Goal: Task Accomplishment & Management: Use online tool/utility

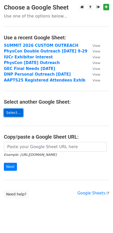
click at [10, 112] on link "Select..." at bounding box center [13, 113] width 19 height 8
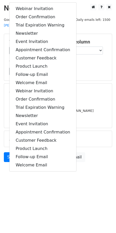
click at [85, 60] on h5 "Templates" at bounding box center [58, 63] width 98 height 6
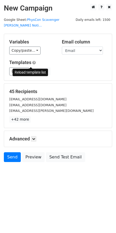
click at [31, 70] on span at bounding box center [32, 71] width 3 height 3
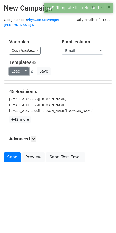
click at [26, 67] on link "Load..." at bounding box center [19, 71] width 20 height 8
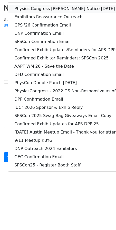
click at [41, 5] on link "Physics Congress Scavenger Hunt Notice 10-8-2025" at bounding box center [80, 9] width 144 height 8
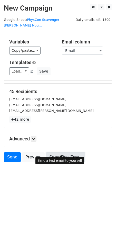
click at [60, 152] on link "Send Test Email" at bounding box center [65, 157] width 39 height 10
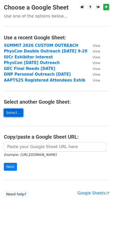
click at [18, 112] on link "Select..." at bounding box center [13, 113] width 19 height 8
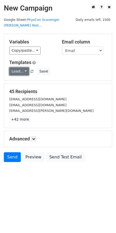
click at [26, 67] on link "Load..." at bounding box center [19, 71] width 20 height 8
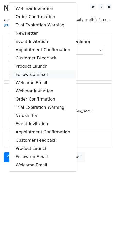
click at [26, 71] on link "Follow-up Email" at bounding box center [43, 75] width 67 height 8
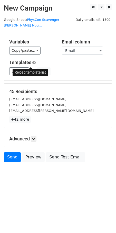
click at [32, 70] on link at bounding box center [32, 72] width 4 height 4
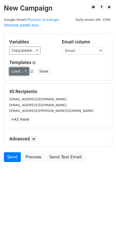
click at [26, 67] on link "Load..." at bounding box center [19, 71] width 20 height 8
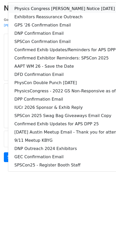
click at [35, 5] on link "Physics Congress Scavenger Hunt Notice 10-8-2025" at bounding box center [80, 9] width 144 height 8
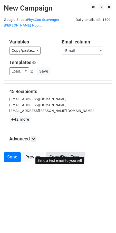
click at [57, 152] on link "Send Test Email" at bounding box center [65, 157] width 39 height 10
click at [51, 152] on link "Send Test Email" at bounding box center [65, 157] width 39 height 10
click at [65, 152] on link "Send Test Email" at bounding box center [65, 157] width 39 height 10
